Goal: Task Accomplishment & Management: Use online tool/utility

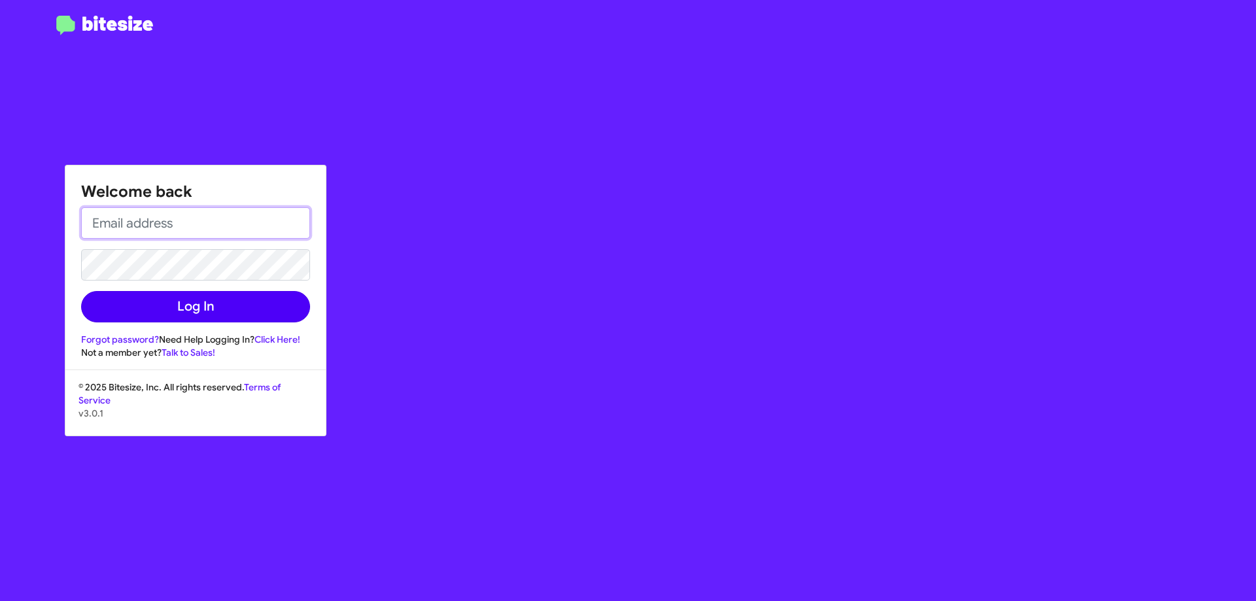
type input "[EMAIL_ADDRESS][DOMAIN_NAME]"
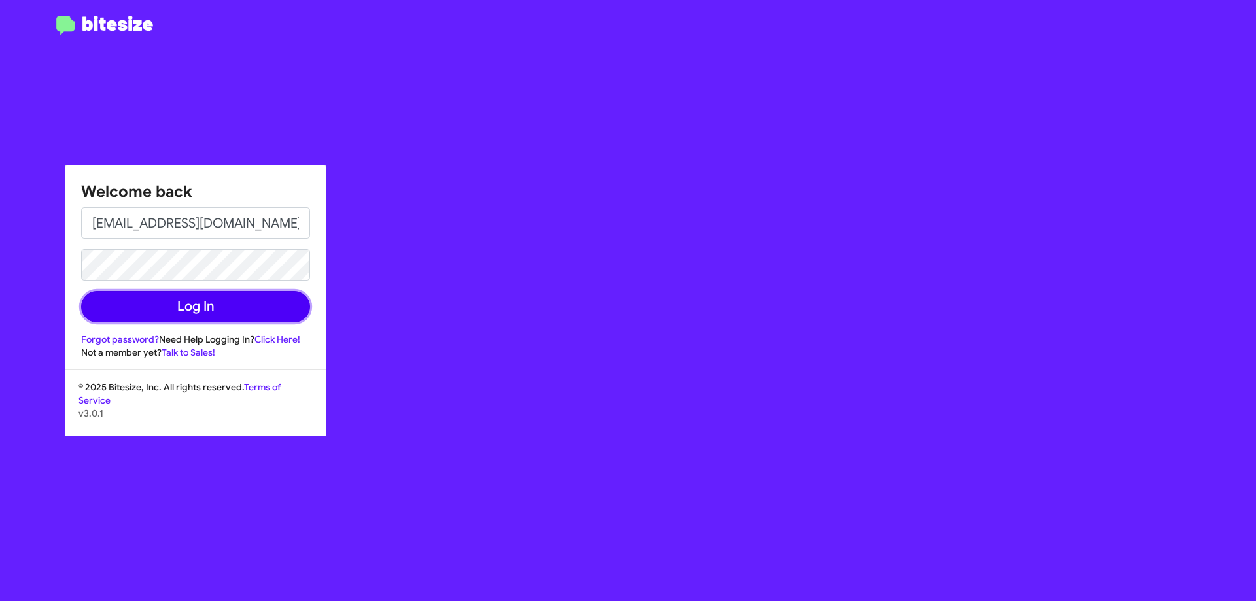
click at [215, 313] on button "Log In" at bounding box center [195, 306] width 229 height 31
